Goal: Transaction & Acquisition: Obtain resource

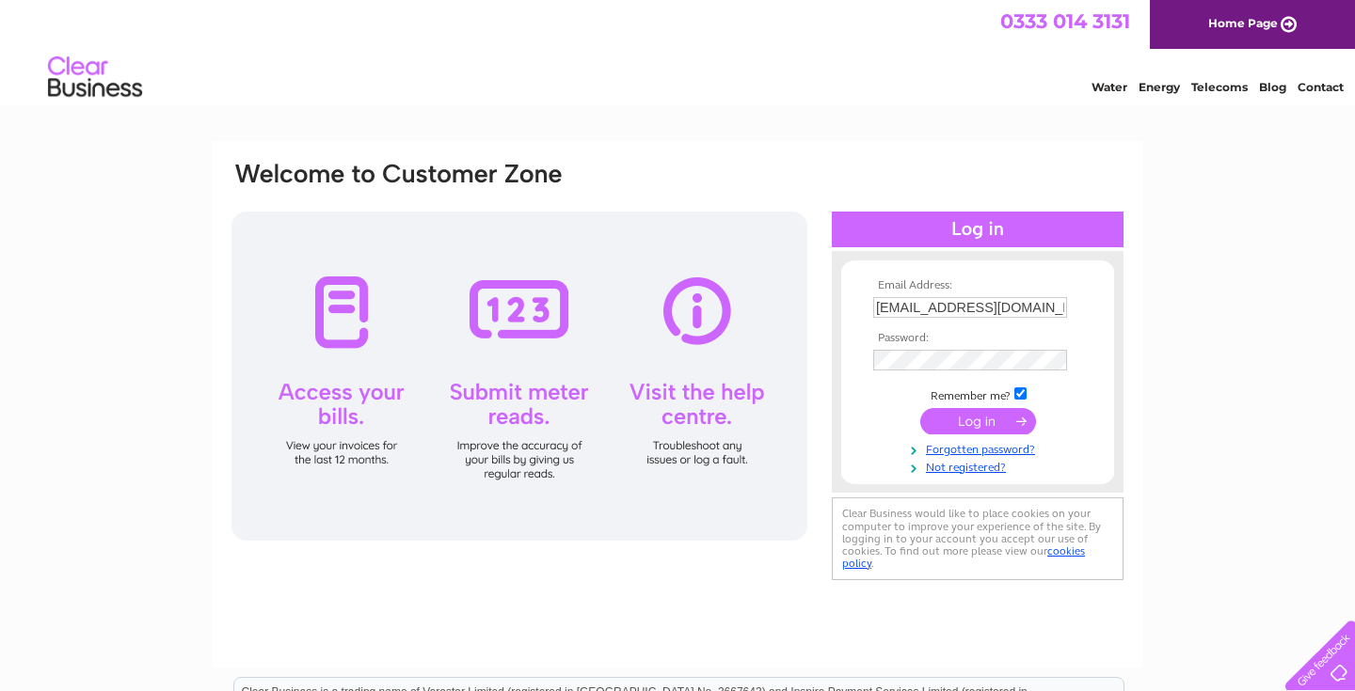
click at [960, 424] on input "submit" at bounding box center [978, 421] width 116 height 26
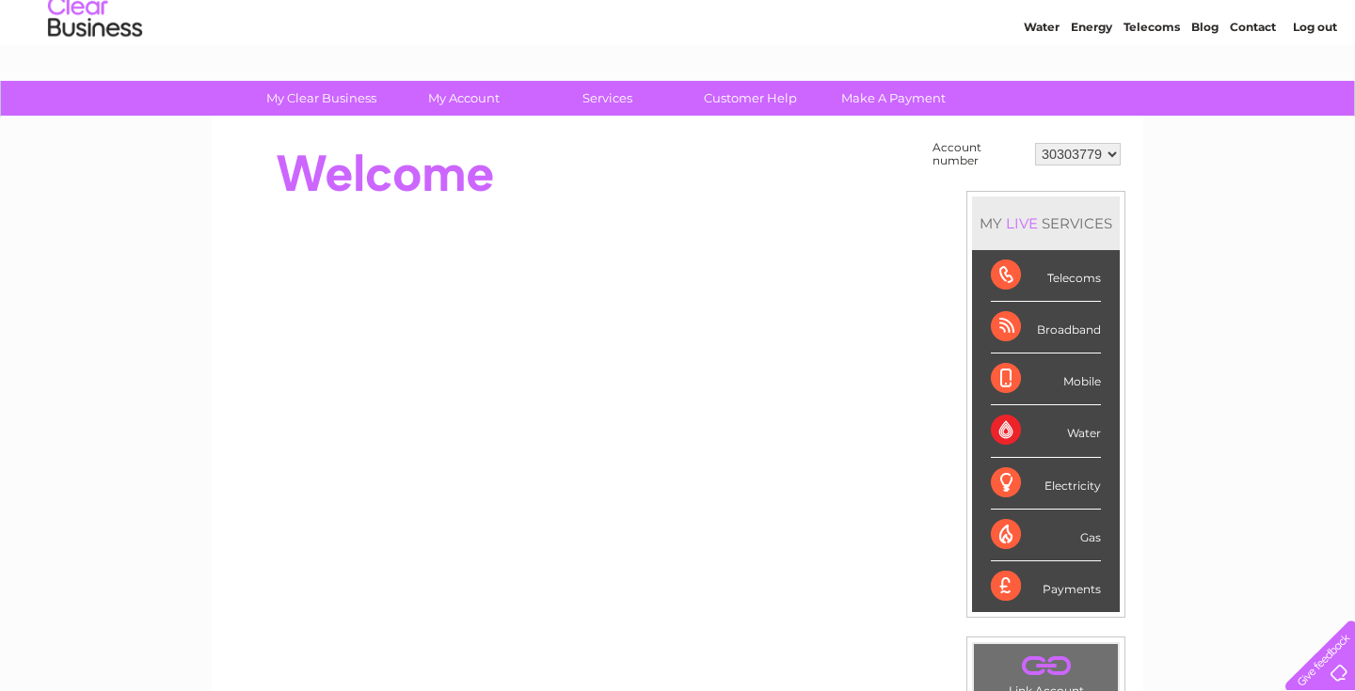
scroll to position [65, 0]
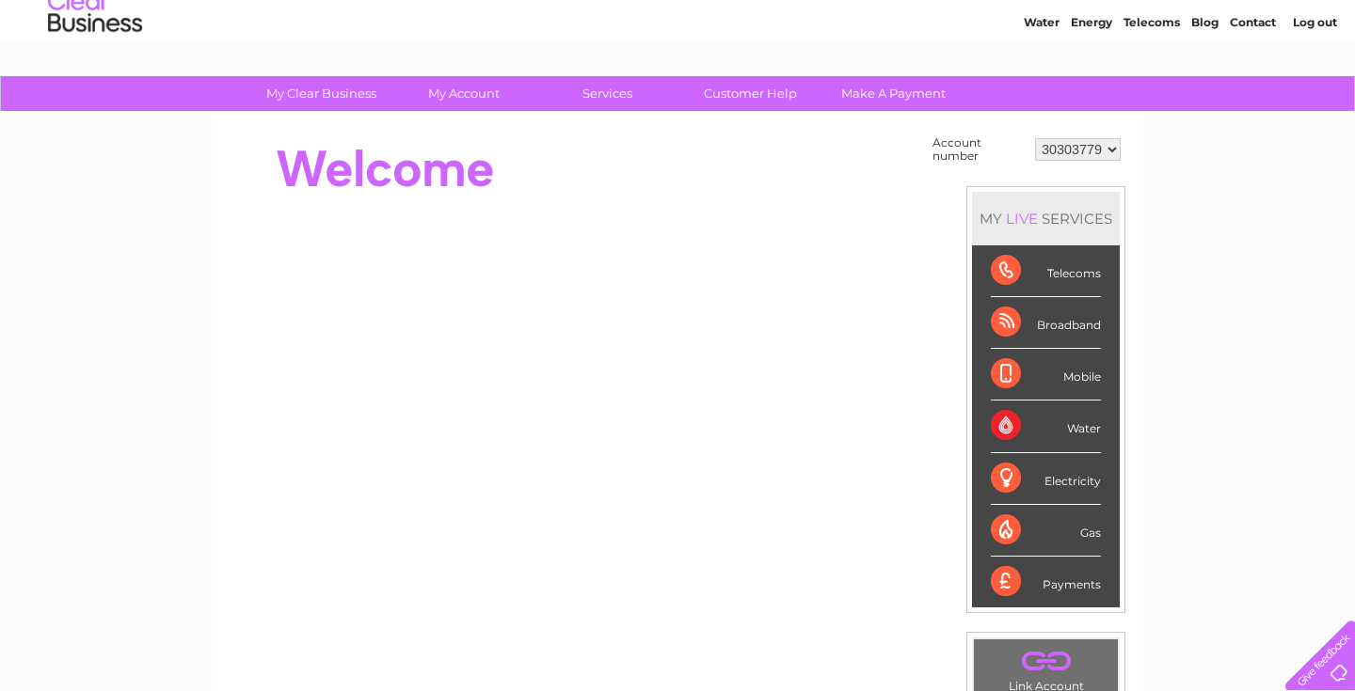
click at [1003, 272] on div "Telecoms" at bounding box center [1046, 272] width 110 height 52
click at [1014, 270] on div "Telecoms" at bounding box center [1046, 272] width 110 height 52
click at [1076, 276] on div "Telecoms" at bounding box center [1046, 272] width 110 height 52
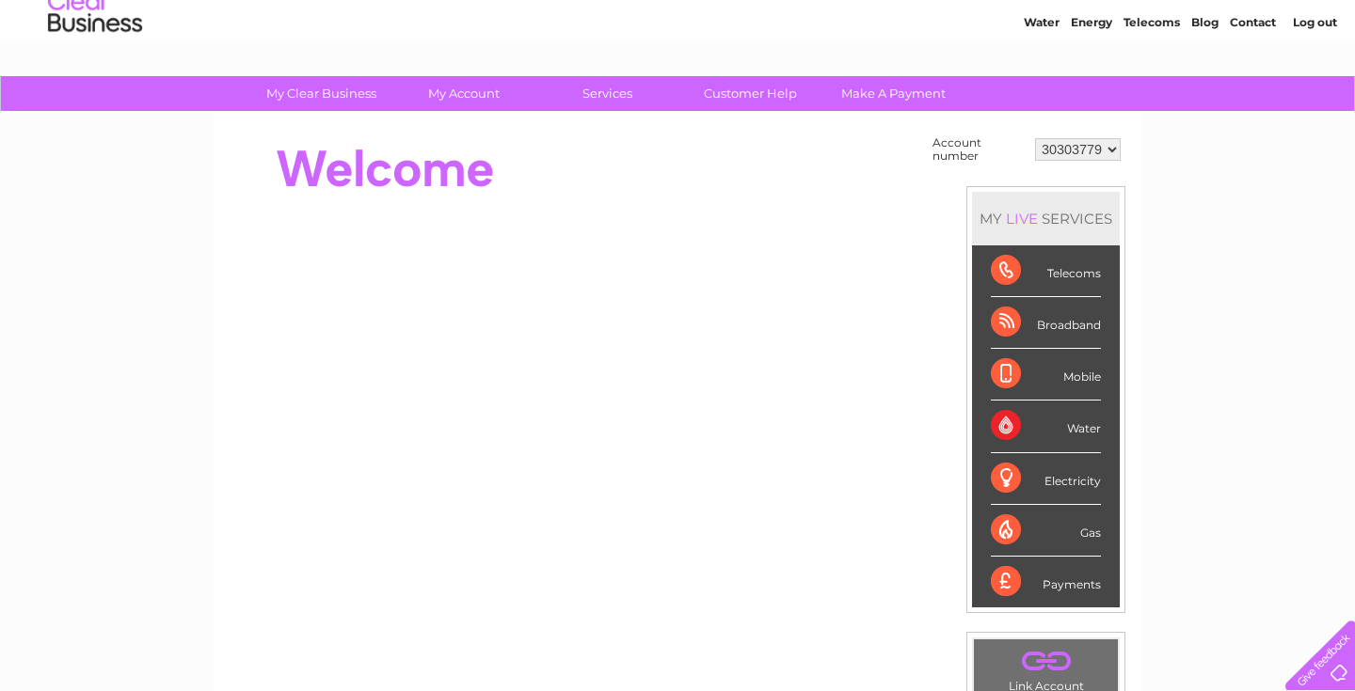
click at [1076, 276] on div "Telecoms" at bounding box center [1046, 272] width 110 height 52
click at [1008, 270] on div "Telecoms" at bounding box center [1046, 272] width 110 height 52
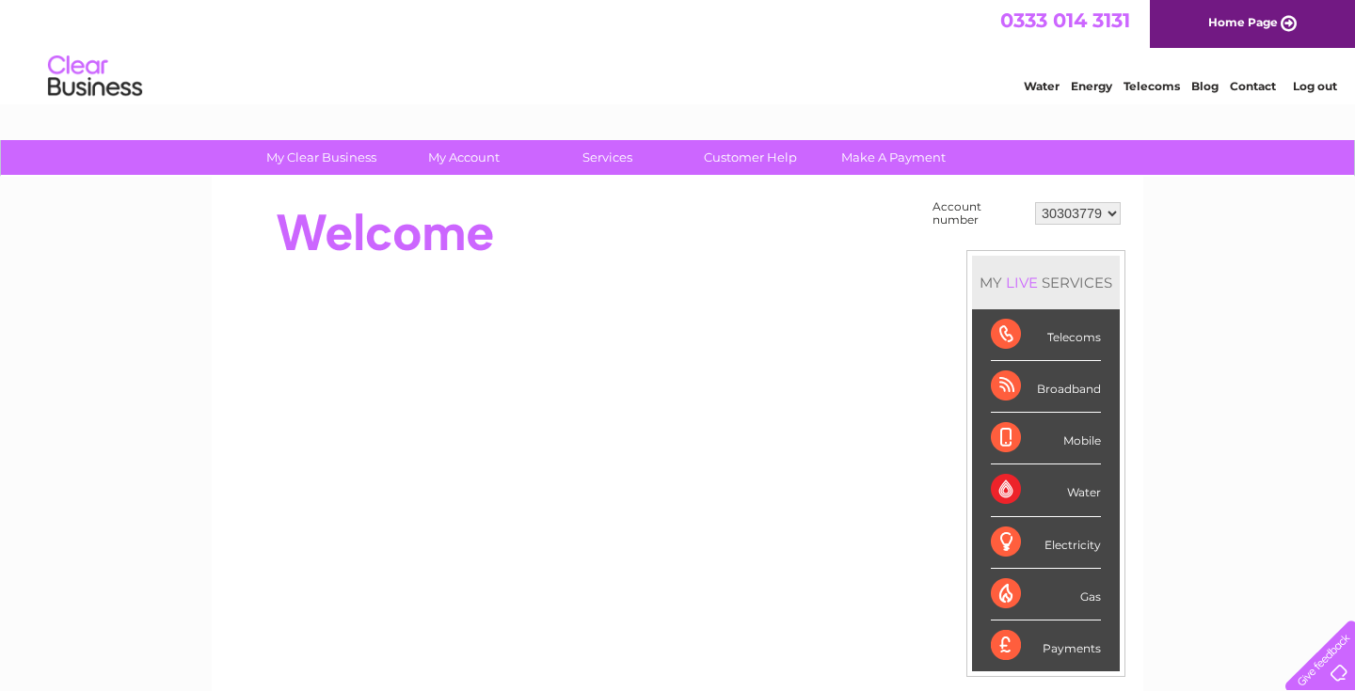
scroll to position [0, 0]
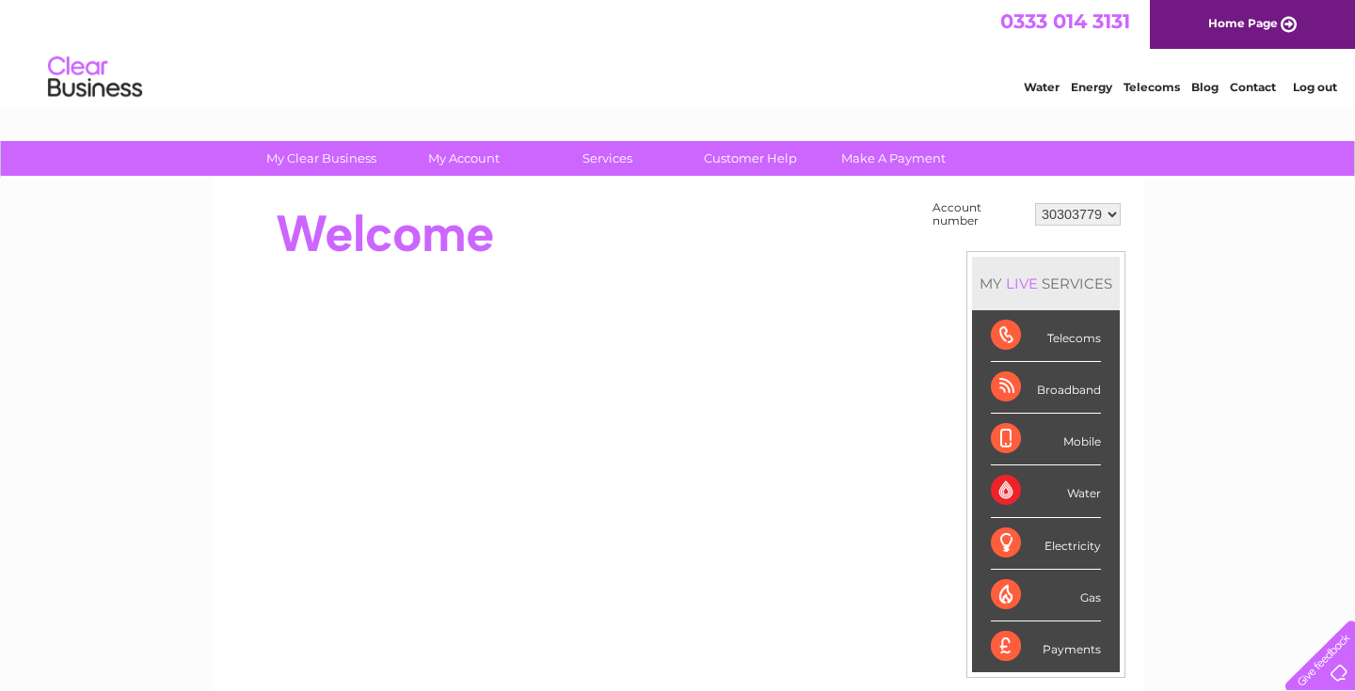
click at [1211, 21] on link "Home Page" at bounding box center [1252, 24] width 205 height 49
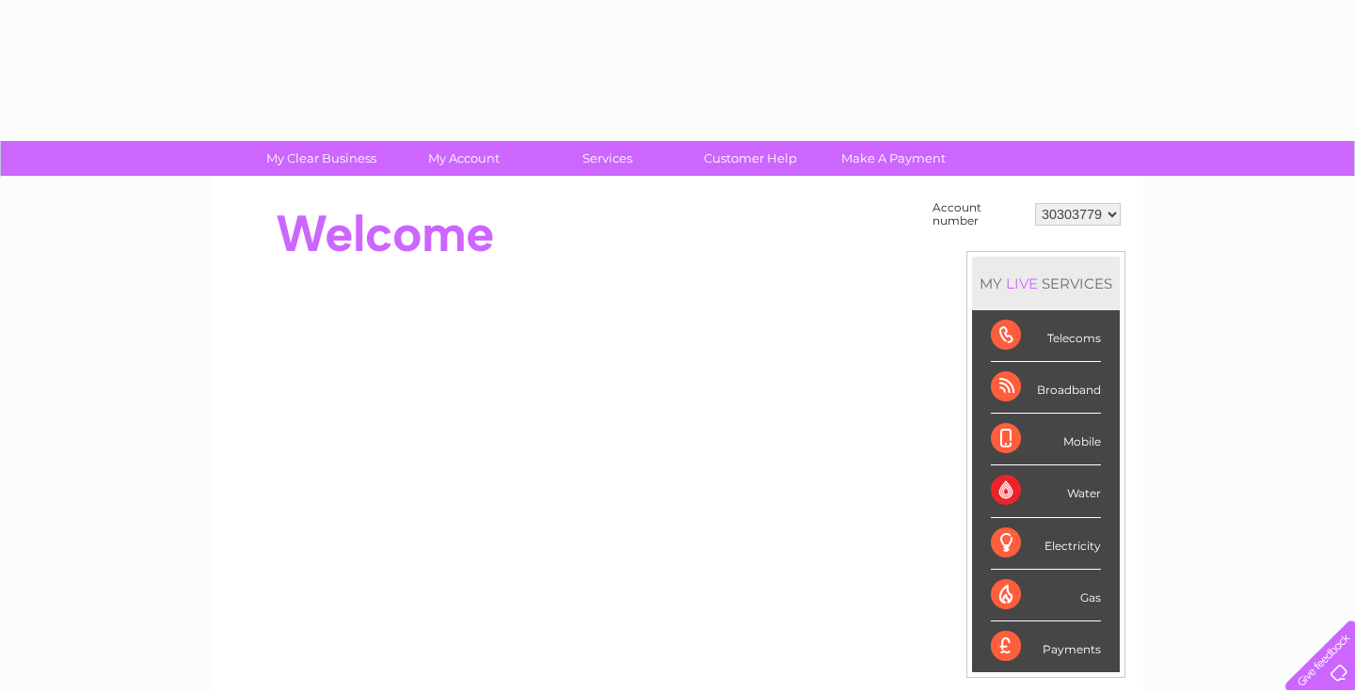
click at [1066, 225] on select "30303779" at bounding box center [1078, 214] width 86 height 23
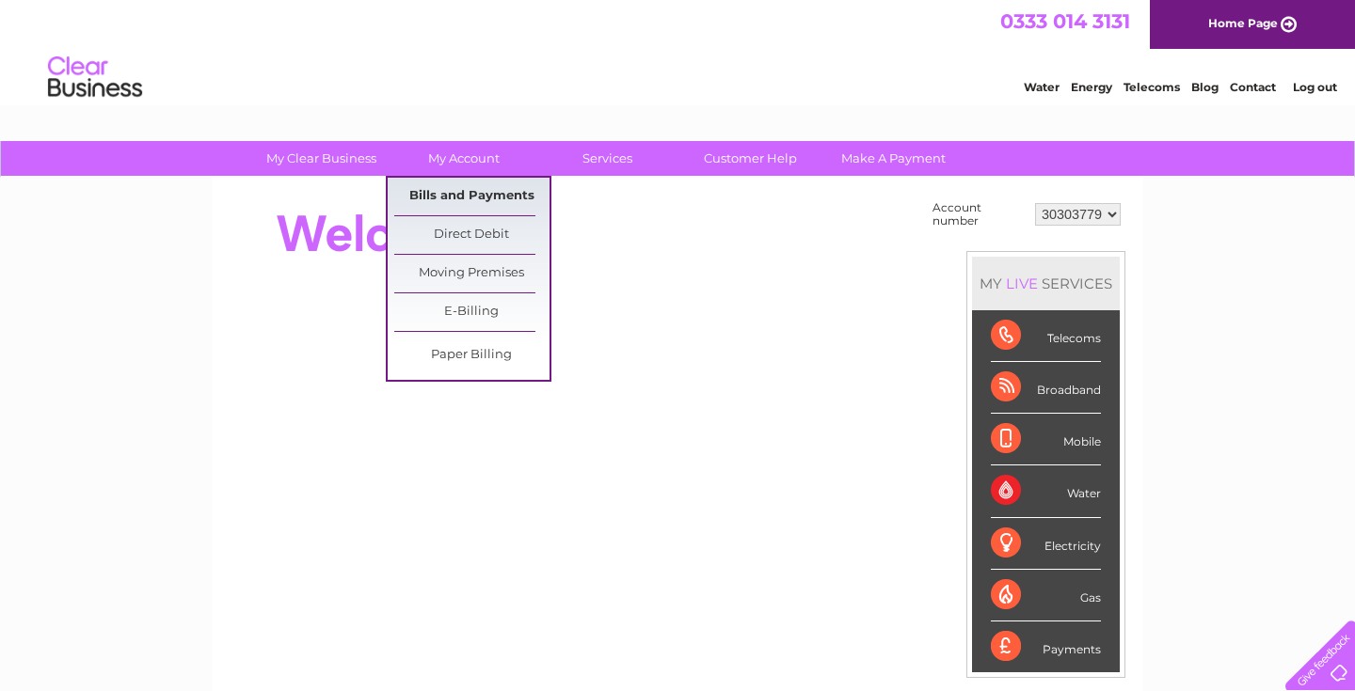
click at [472, 183] on link "Bills and Payments" at bounding box center [471, 197] width 155 height 38
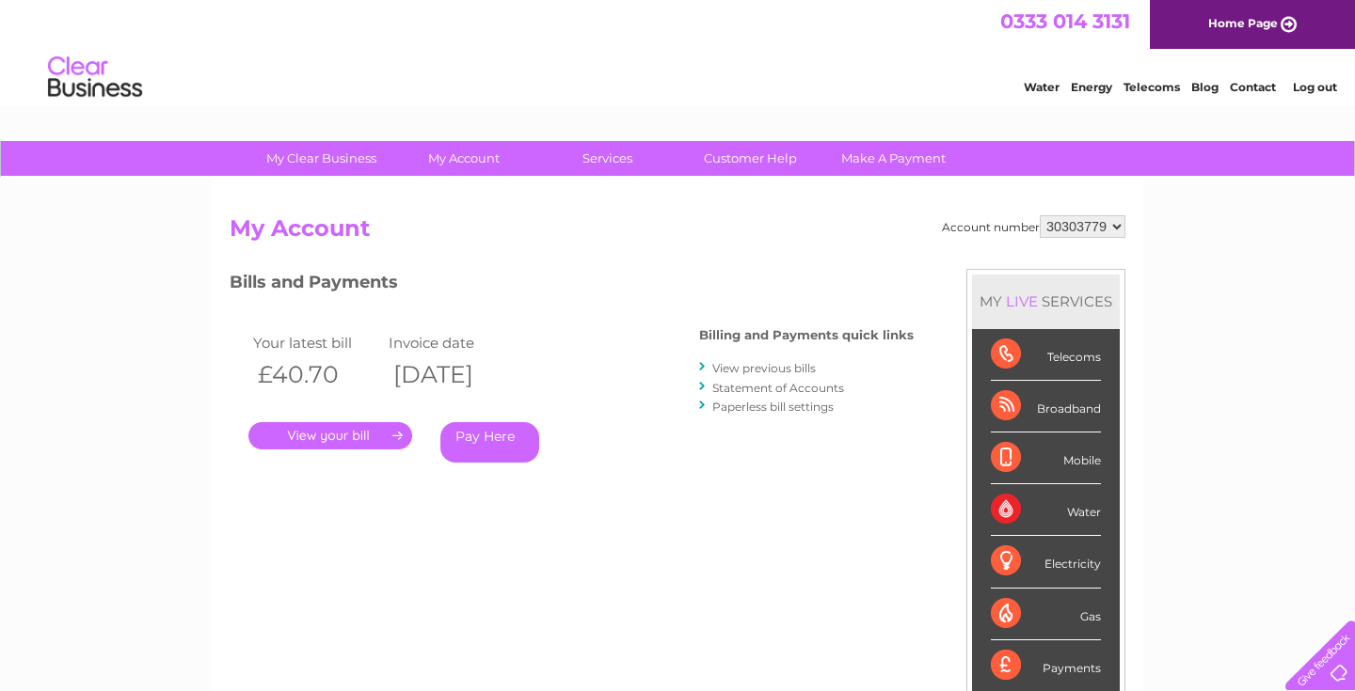
click at [763, 368] on link "View previous bills" at bounding box center [763, 368] width 103 height 14
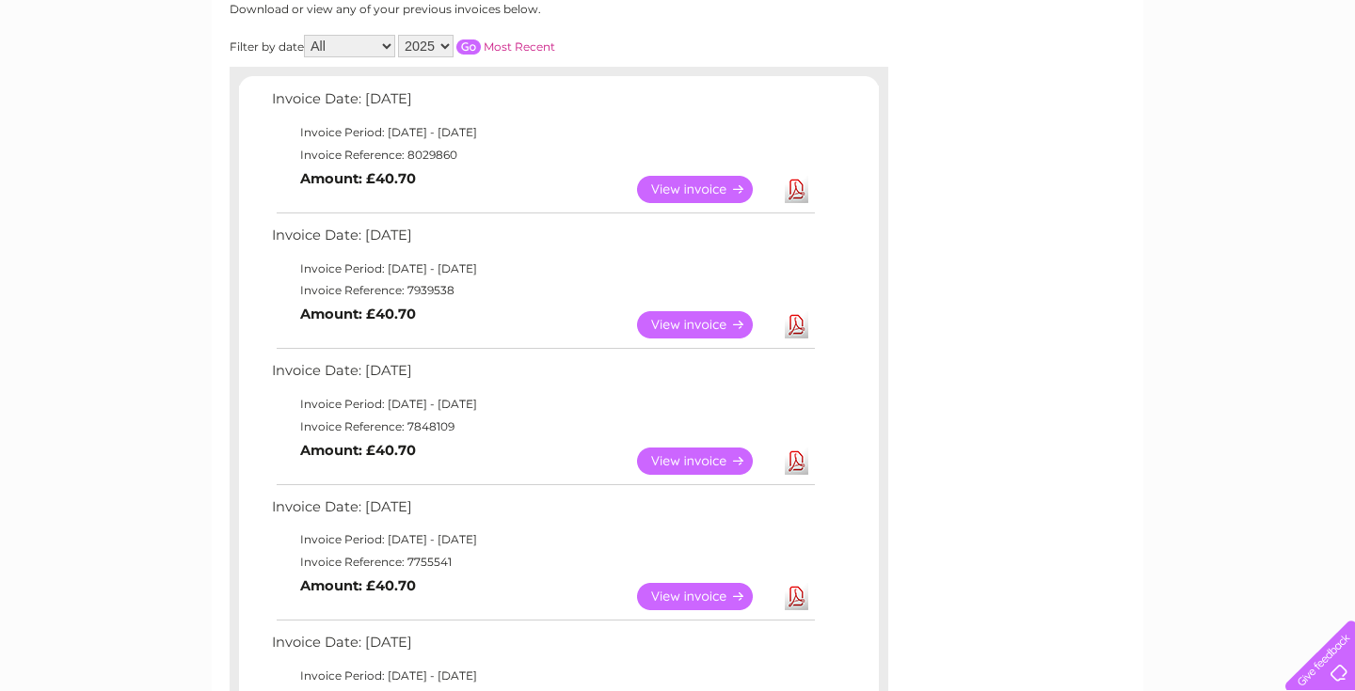
scroll to position [239, 0]
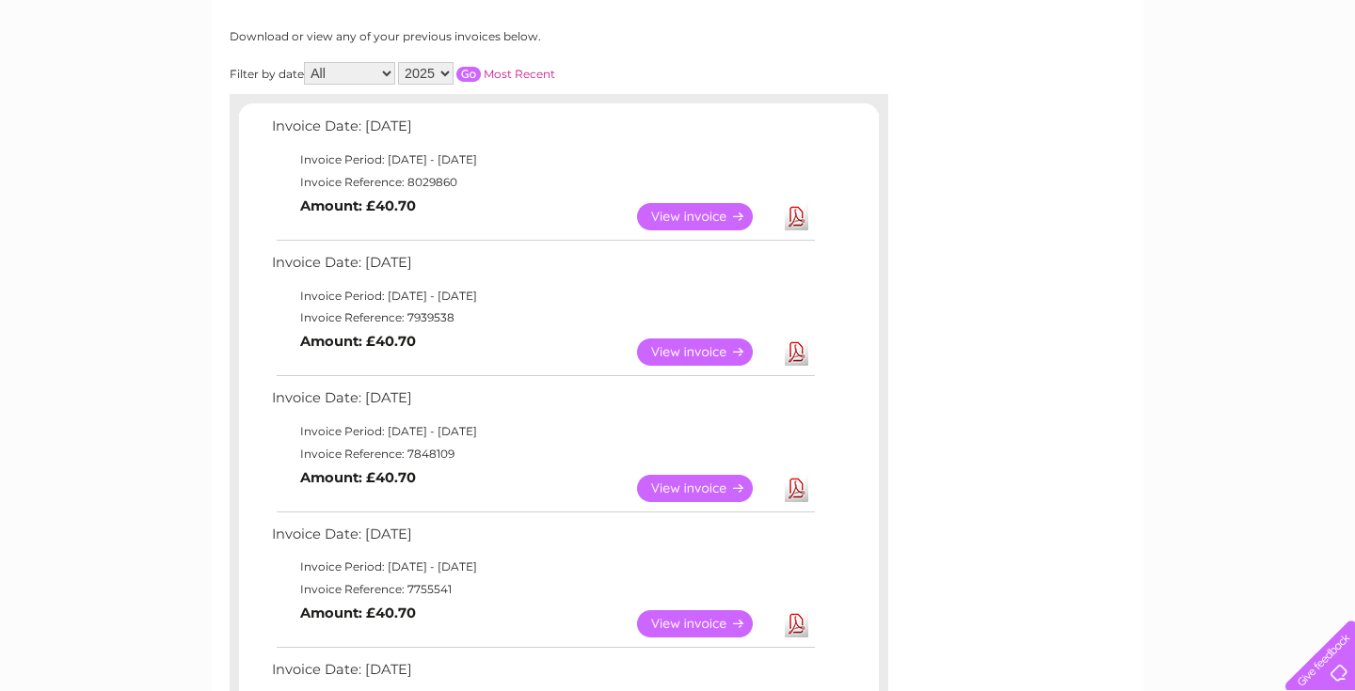
click at [801, 495] on link "Download" at bounding box center [797, 488] width 24 height 27
click at [795, 354] on link "Download" at bounding box center [797, 352] width 24 height 27
click at [796, 221] on link "Download" at bounding box center [797, 216] width 24 height 27
